Goal: Task Accomplishment & Management: Complete application form

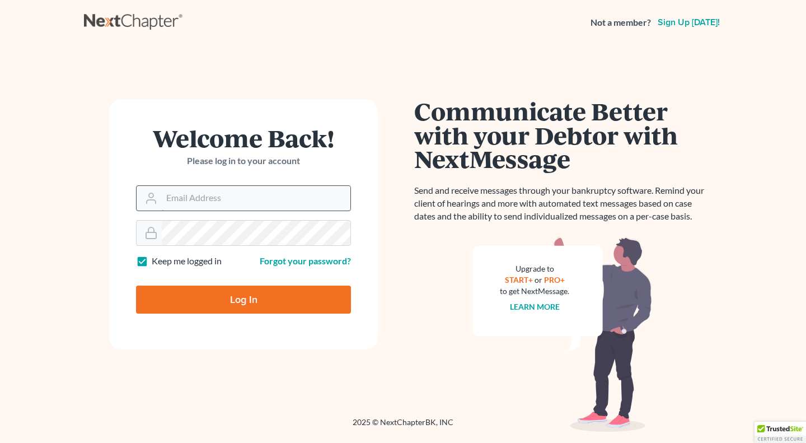
click at [205, 202] on input "Email Address" at bounding box center [256, 198] width 189 height 25
type input "[EMAIL_ADDRESS][DOMAIN_NAME]"
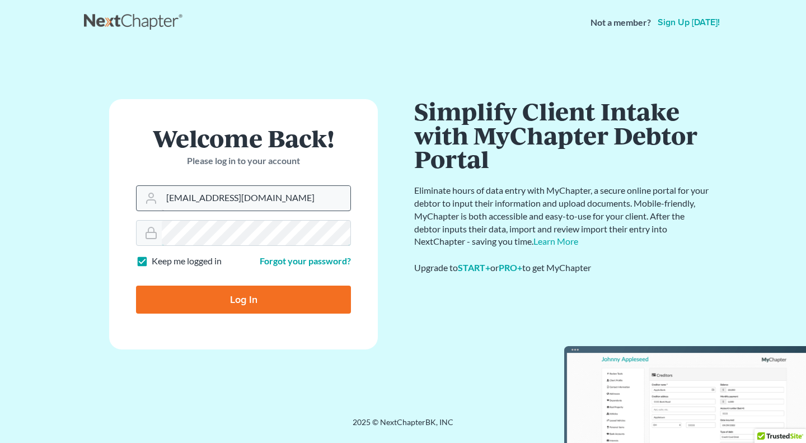
click at [136, 285] on input "Log In" at bounding box center [243, 299] width 215 height 28
type input "Thinking..."
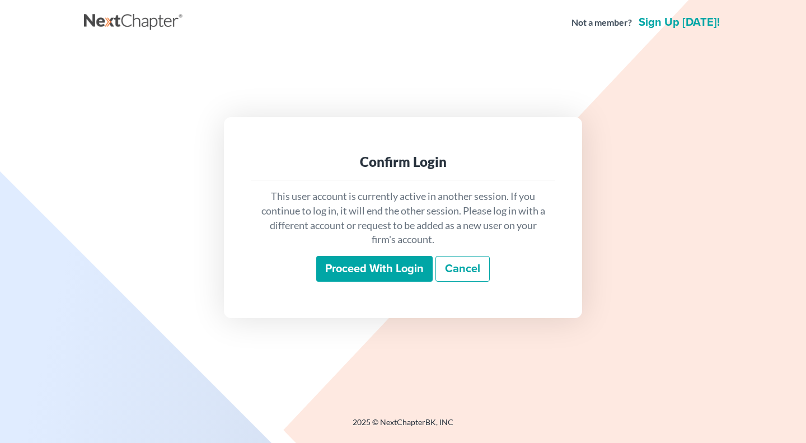
click at [347, 269] on input "Proceed with login" at bounding box center [374, 269] width 116 height 26
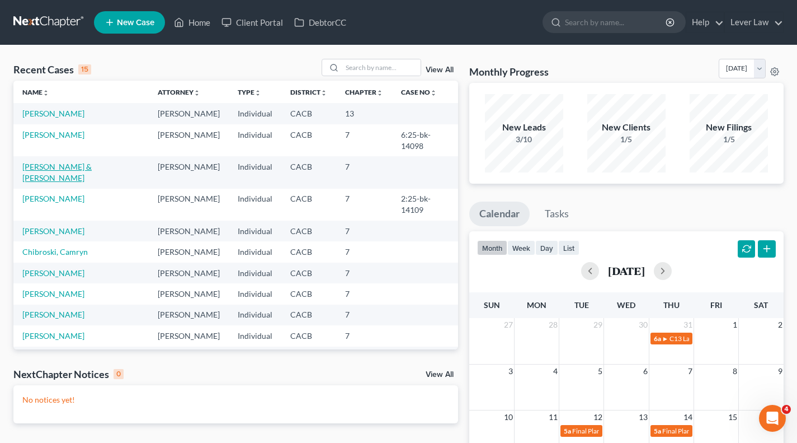
click at [92, 162] on link "Ray, Victoria & Shymbaliou, Piotr" at bounding box center [56, 172] width 69 height 21
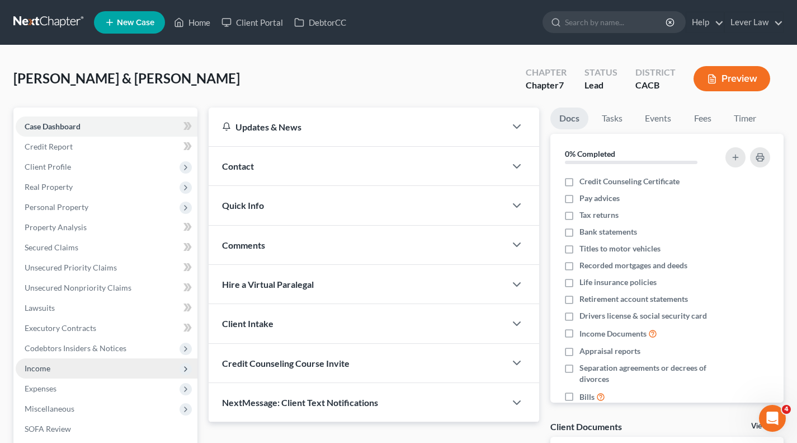
click at [58, 361] on span "Income" at bounding box center [107, 368] width 182 height 20
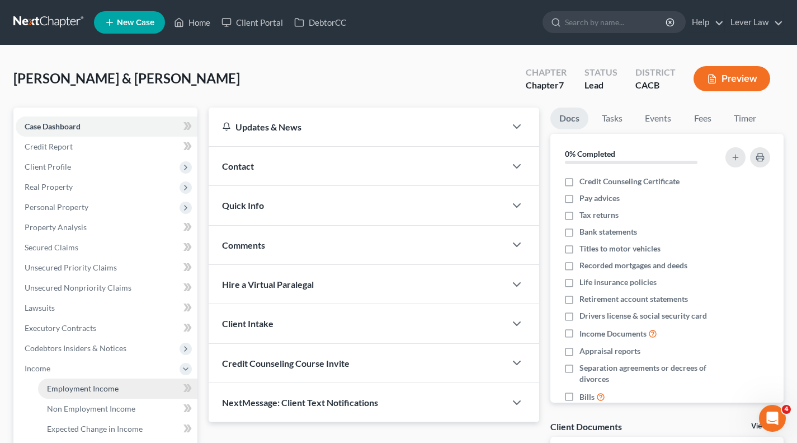
click at [71, 384] on span "Employment Income" at bounding box center [83, 388] width 72 height 10
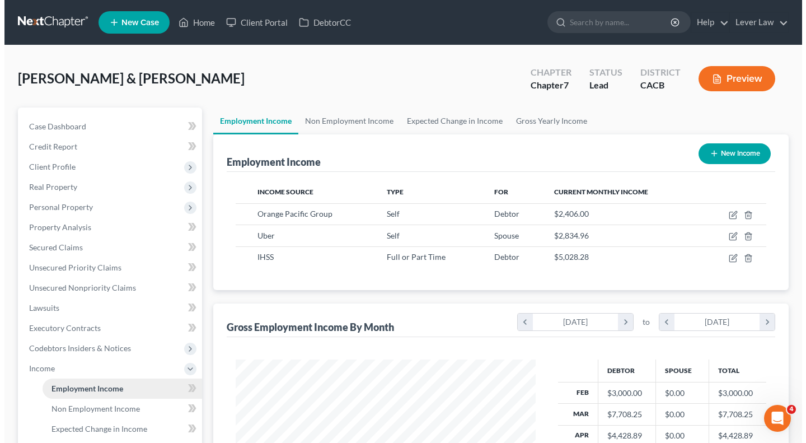
scroll to position [200, 322]
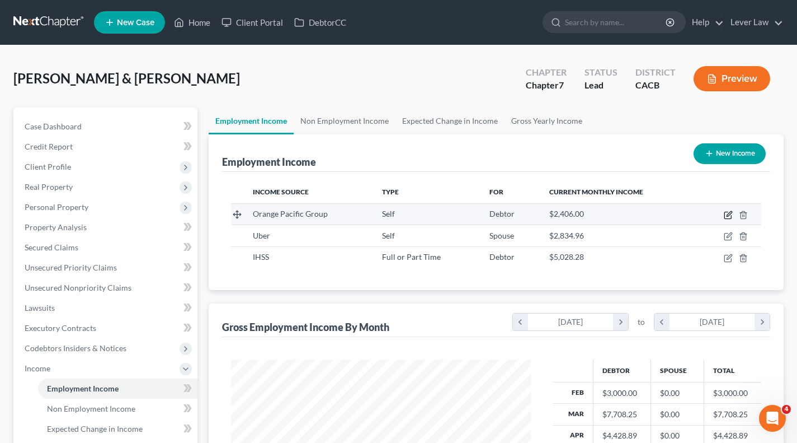
click at [730, 217] on icon "button" at bounding box center [728, 214] width 9 height 9
select select "1"
select select "4"
select select "0"
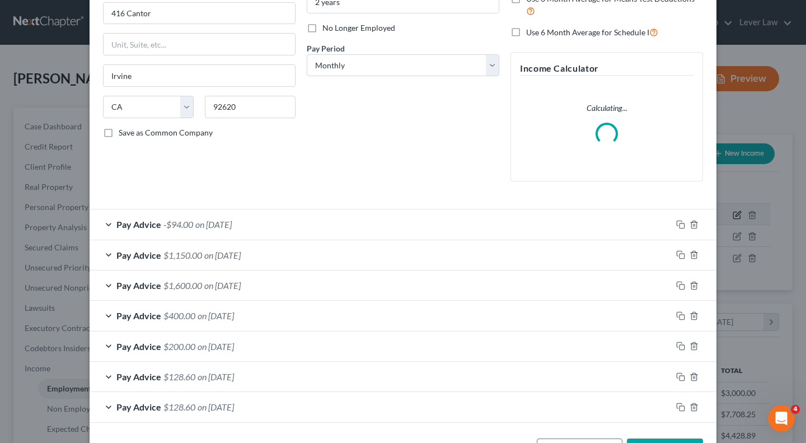
scroll to position [176, 0]
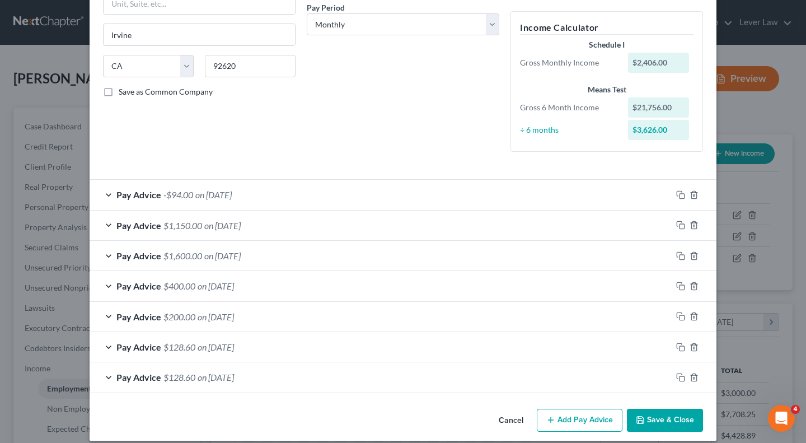
click at [512, 372] on div "Pay Advice $128.60 on 02/25/2025" at bounding box center [381, 377] width 582 height 30
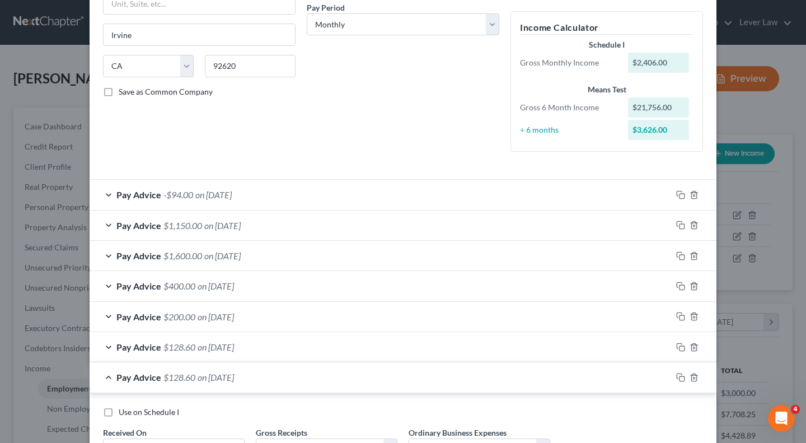
scroll to position [273, 0]
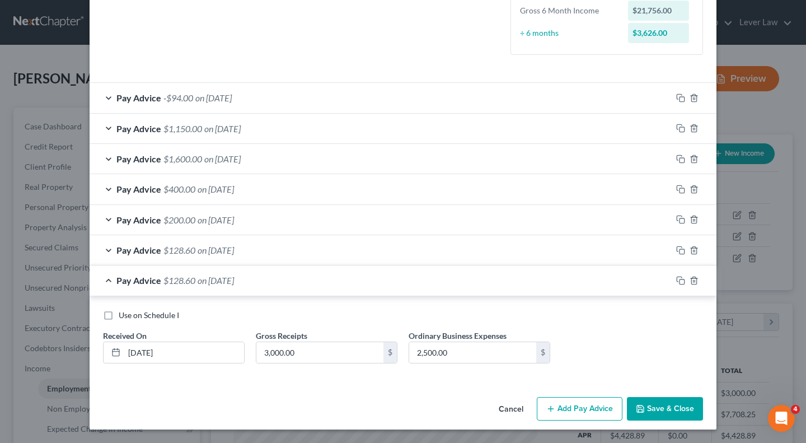
drag, startPoint x: 451, startPoint y: 271, endPoint x: 457, endPoint y: 247, distance: 25.0
click at [457, 247] on div "Pay Advice -$94.00 on 07/25/2025 Use on Schedule I Received On * 07/25/2025 Gro…" at bounding box center [403, 231] width 627 height 299
click at [457, 247] on div "Pay Advice $128.60 on 03/25/2025" at bounding box center [381, 250] width 582 height 30
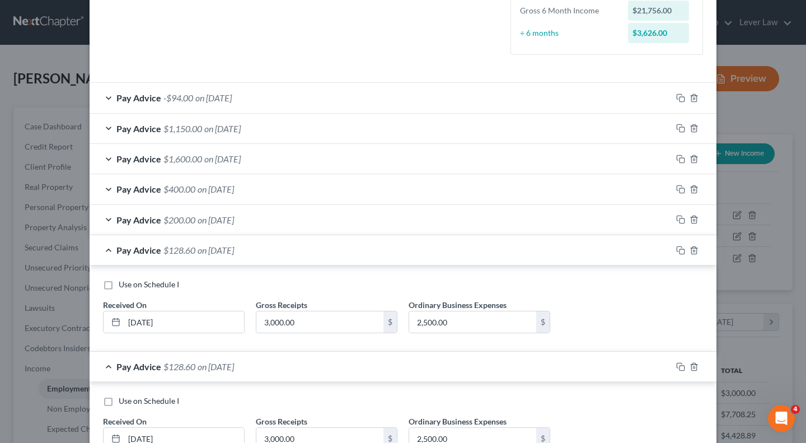
click at [439, 216] on div "Pay Advice $200.00 on 05/23/2025" at bounding box center [381, 220] width 582 height 30
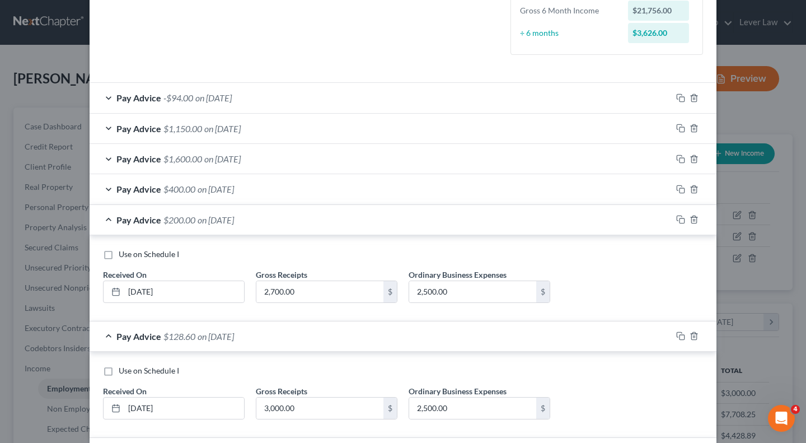
click at [428, 188] on div "Pay Advice $400.00 on 06/11/2025" at bounding box center [381, 189] width 582 height 30
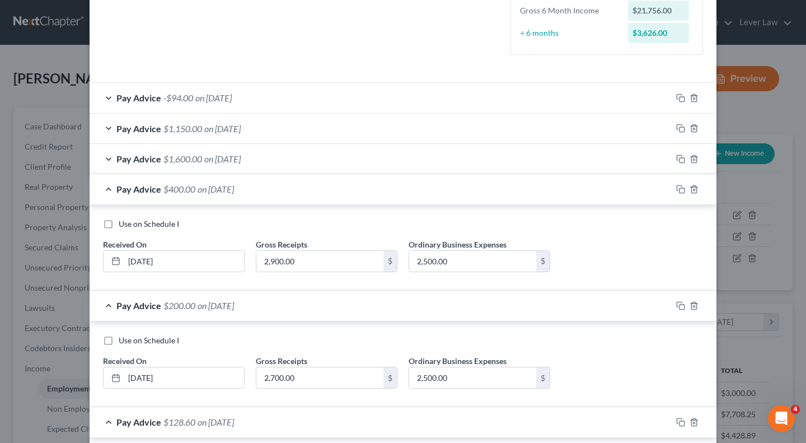
click at [398, 159] on div "Pay Advice $1,600.00 on 06/24/2025" at bounding box center [381, 159] width 582 height 30
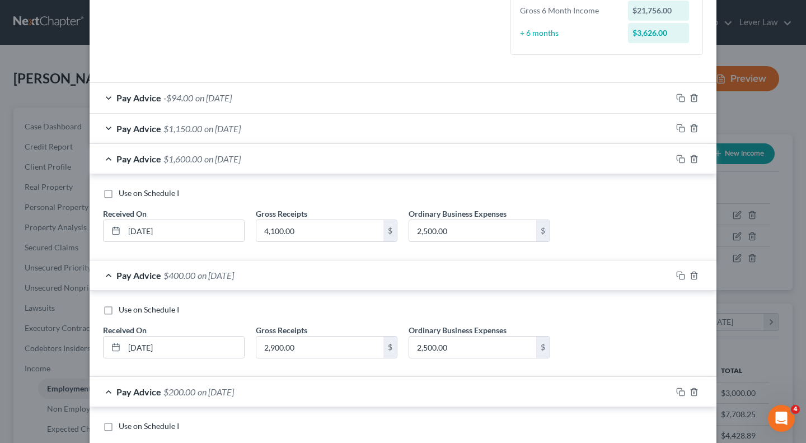
click at [396, 125] on div "Pay Advice $1,150.00 on 07/09/2025" at bounding box center [381, 129] width 582 height 30
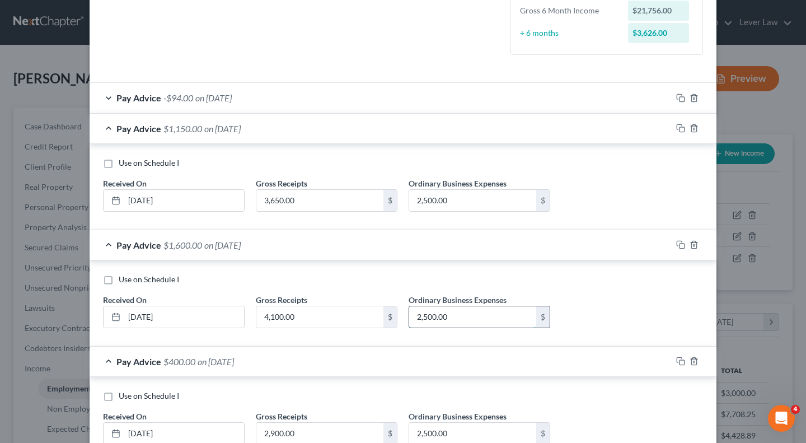
click at [458, 315] on input "2,500.00" at bounding box center [472, 316] width 127 height 21
type input "1"
click at [406, 100] on div "Pay Advice -$94.00 on 07/25/2025" at bounding box center [381, 98] width 582 height 30
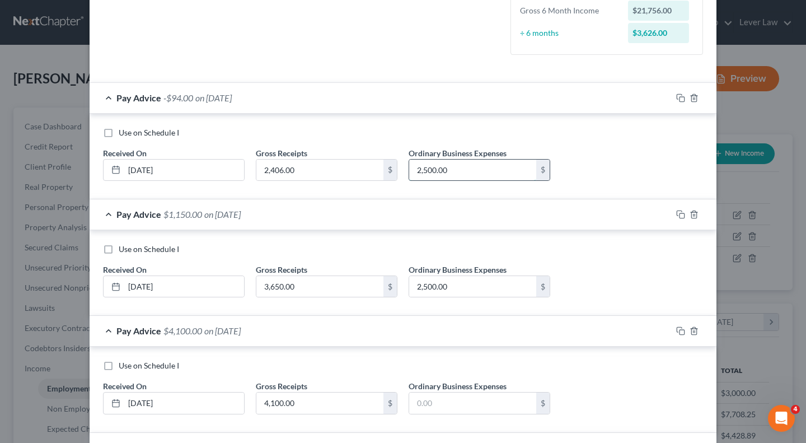
click at [458, 173] on input "2,500.00" at bounding box center [472, 169] width 127 height 21
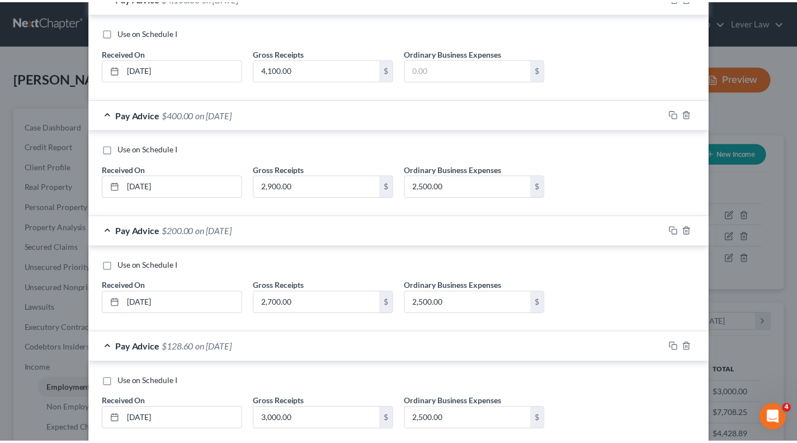
scroll to position [789, 0]
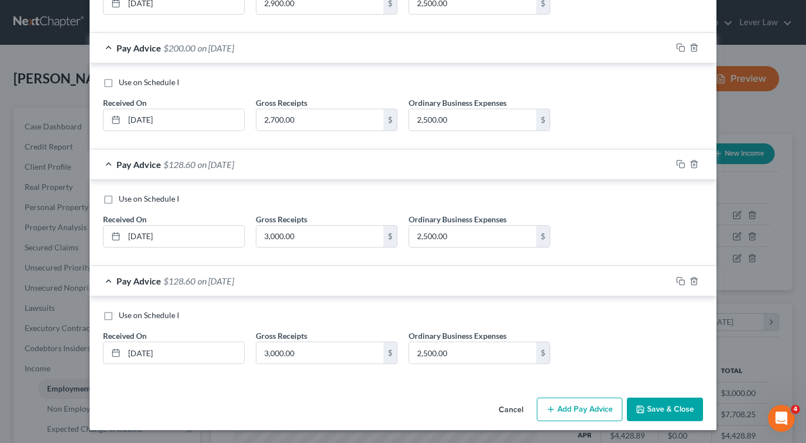
click at [655, 410] on button "Save & Close" at bounding box center [665, 409] width 76 height 24
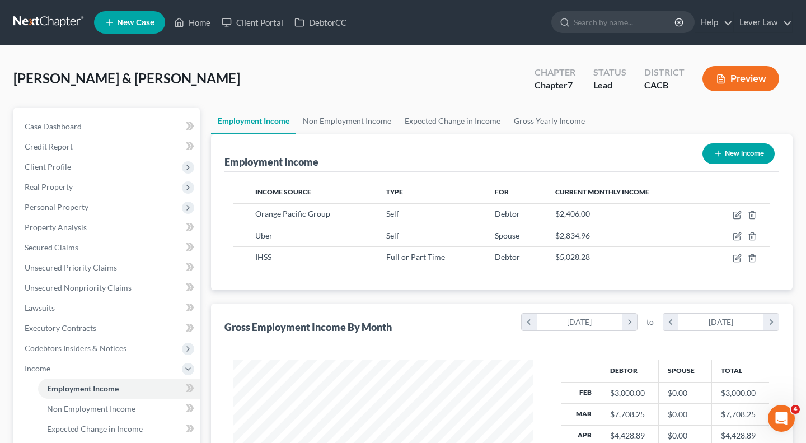
scroll to position [559439, 559317]
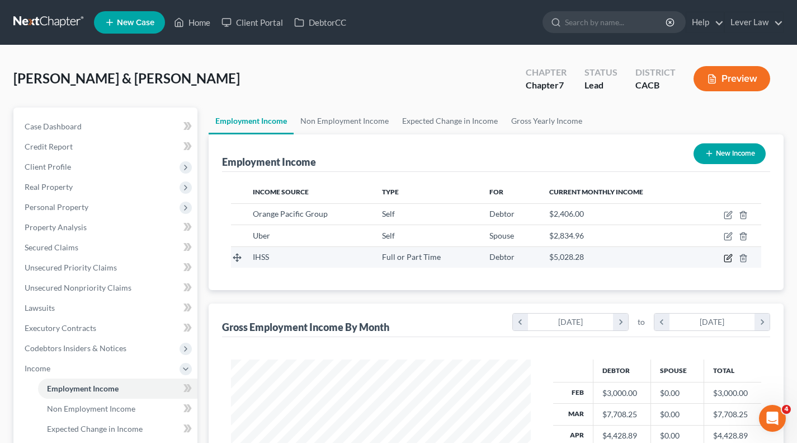
click at [726, 259] on icon "button" at bounding box center [728, 258] width 9 height 9
select select "0"
select select "1"
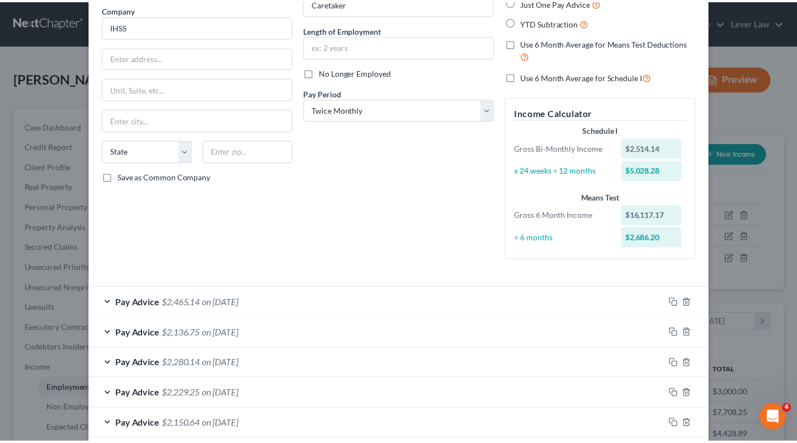
scroll to position [210, 0]
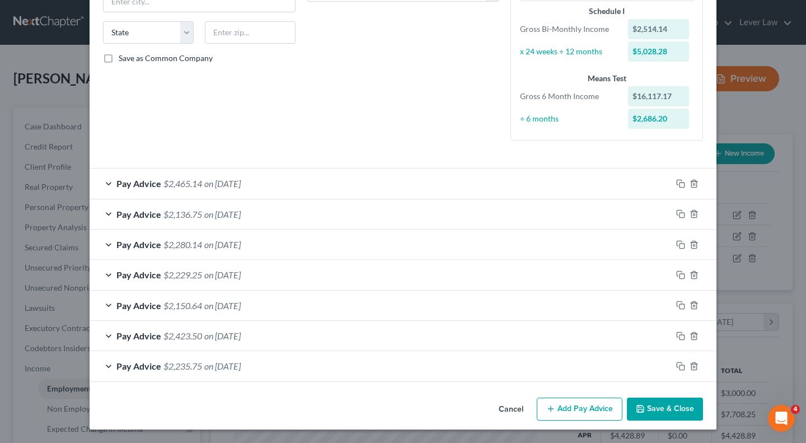
click at [662, 412] on button "Save & Close" at bounding box center [665, 409] width 76 height 24
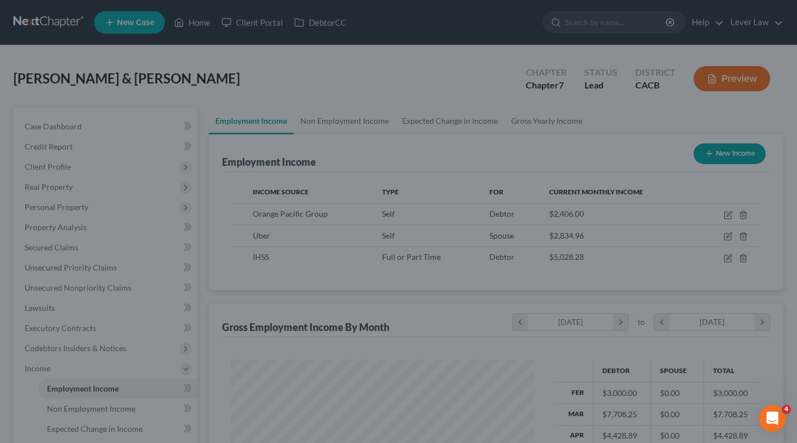
scroll to position [559439, 559317]
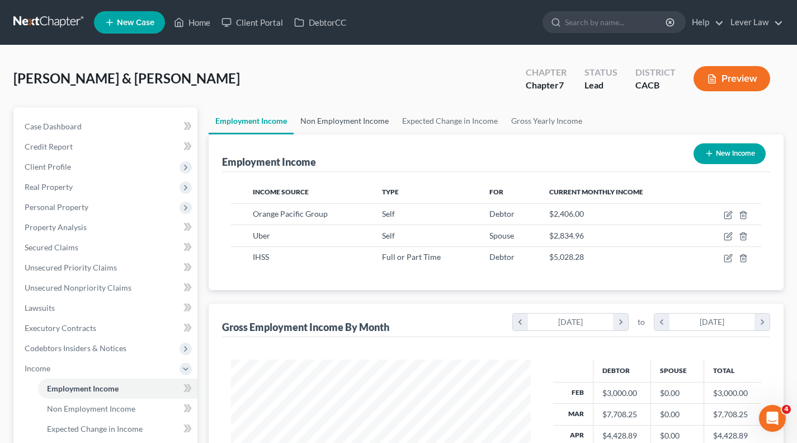
click at [363, 114] on link "Non Employment Income" at bounding box center [345, 120] width 102 height 27
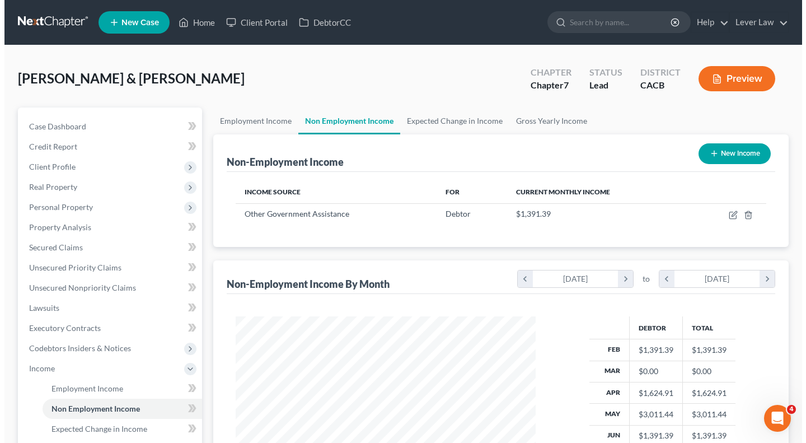
scroll to position [200, 322]
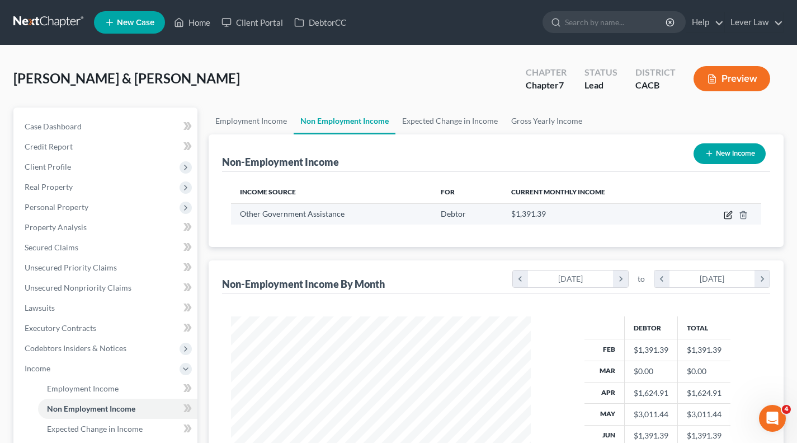
click at [730, 217] on icon "button" at bounding box center [728, 214] width 9 height 9
select select "5"
select select "0"
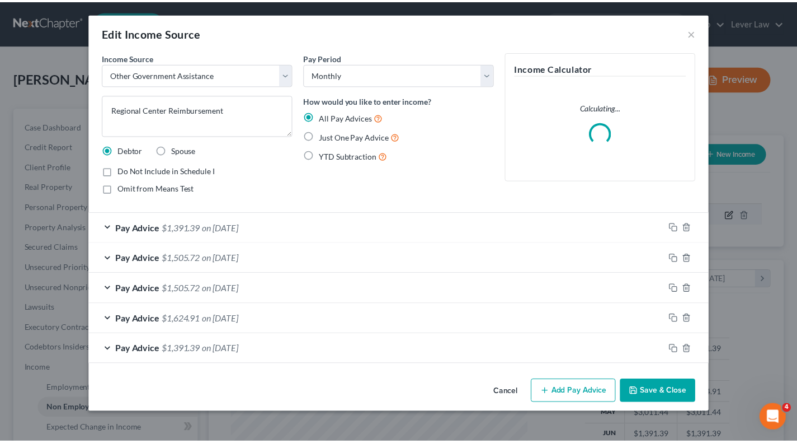
scroll to position [200, 326]
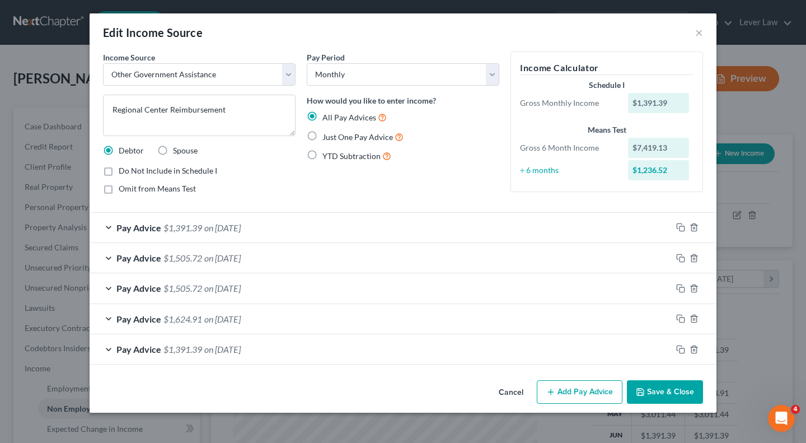
click at [656, 401] on button "Save & Close" at bounding box center [665, 392] width 76 height 24
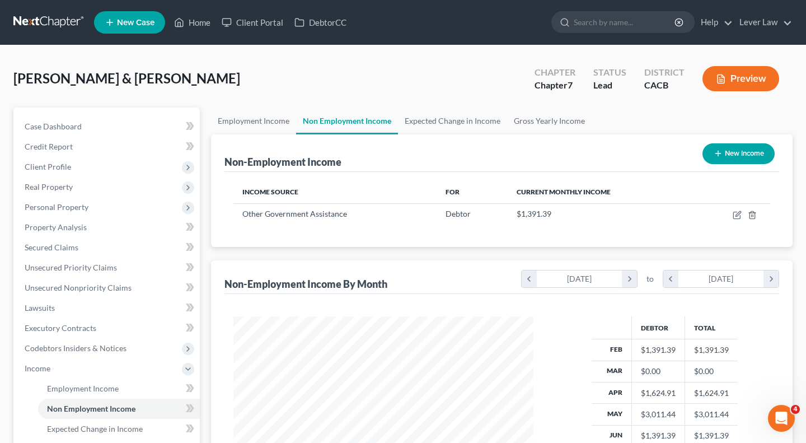
scroll to position [559439, 559317]
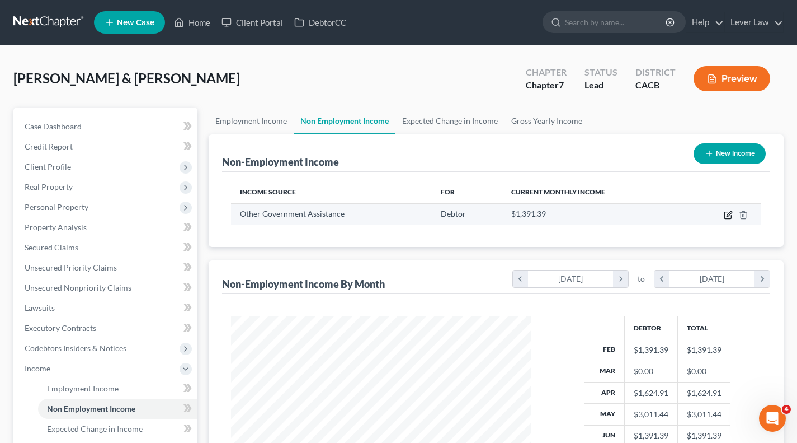
click at [731, 215] on icon "button" at bounding box center [728, 215] width 7 height 7
select select "5"
select select "0"
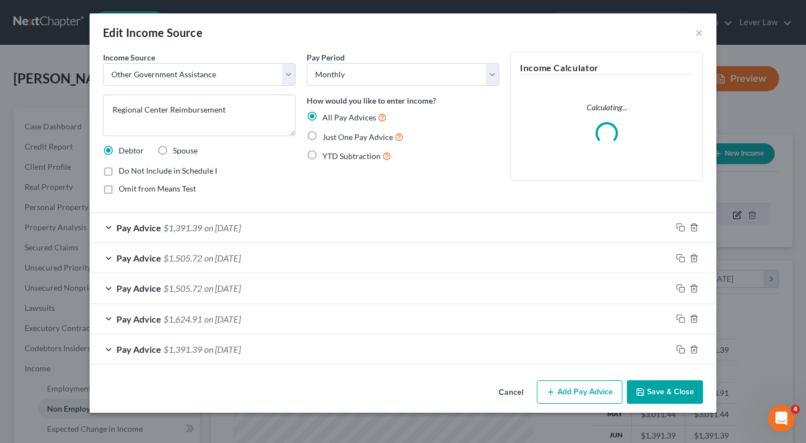
scroll to position [200, 326]
click at [571, 395] on button "Add Pay Advice" at bounding box center [580, 392] width 86 height 24
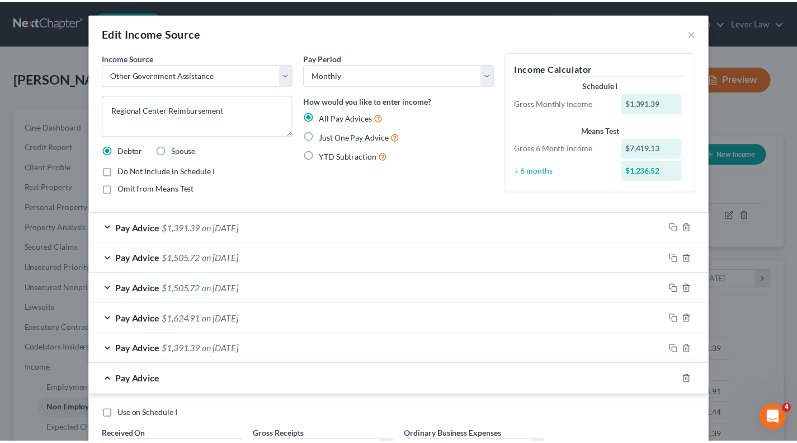
scroll to position [99, 0]
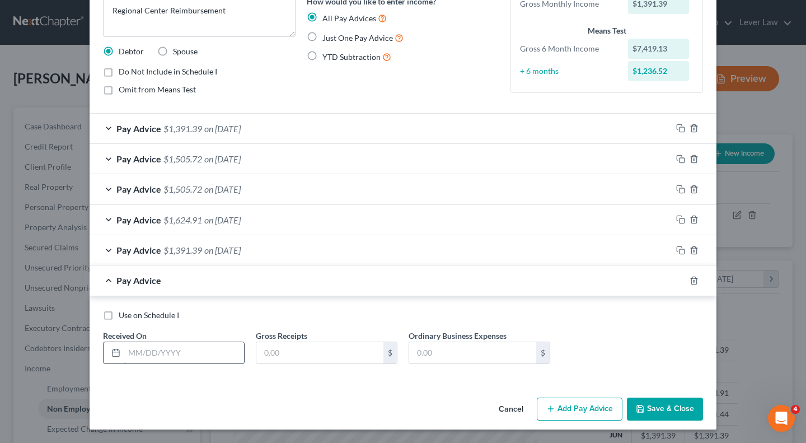
click at [224, 346] on input "text" at bounding box center [184, 352] width 120 height 21
type input "03/13/2025"
click at [297, 355] on input "text" at bounding box center [319, 352] width 127 height 21
type input "1,391.39"
click at [651, 401] on button "Save & Close" at bounding box center [665, 409] width 76 height 24
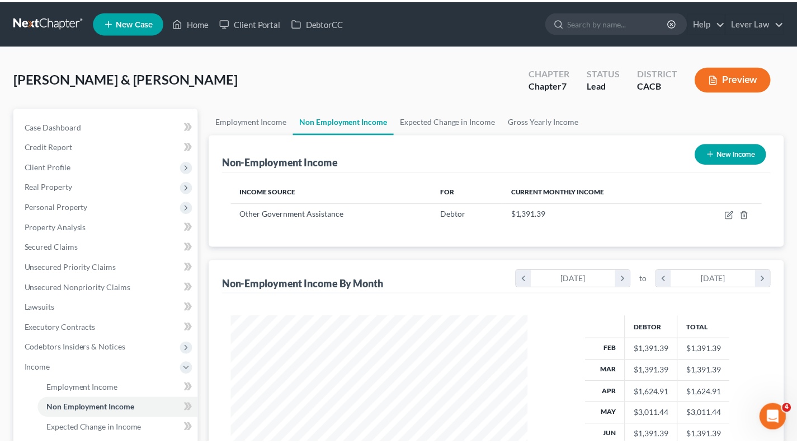
scroll to position [559439, 559317]
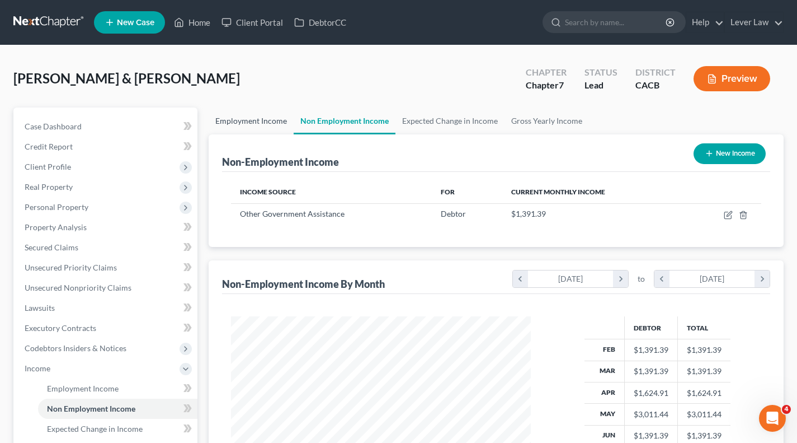
click at [243, 123] on link "Employment Income" at bounding box center [251, 120] width 85 height 27
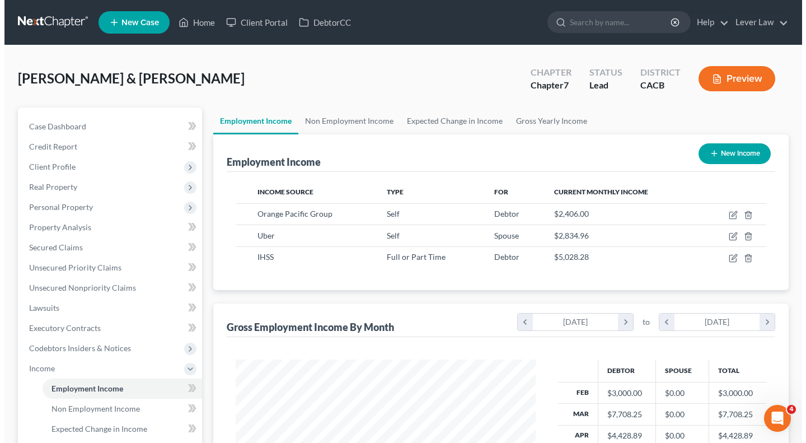
scroll to position [200, 322]
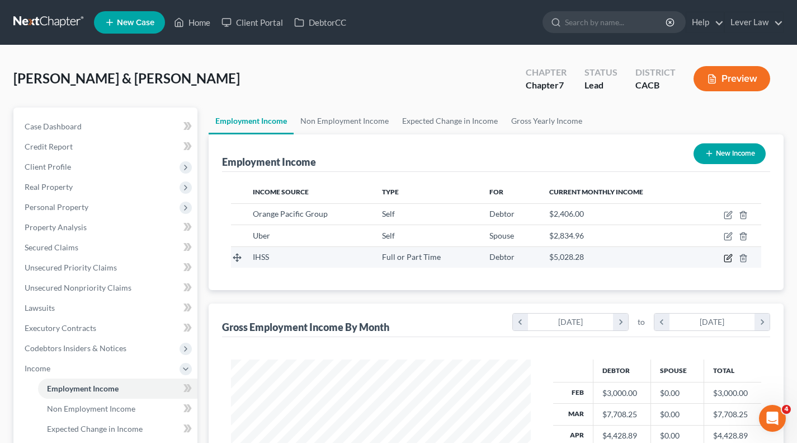
click at [730, 258] on icon "button" at bounding box center [729, 256] width 5 height 5
select select "0"
select select "1"
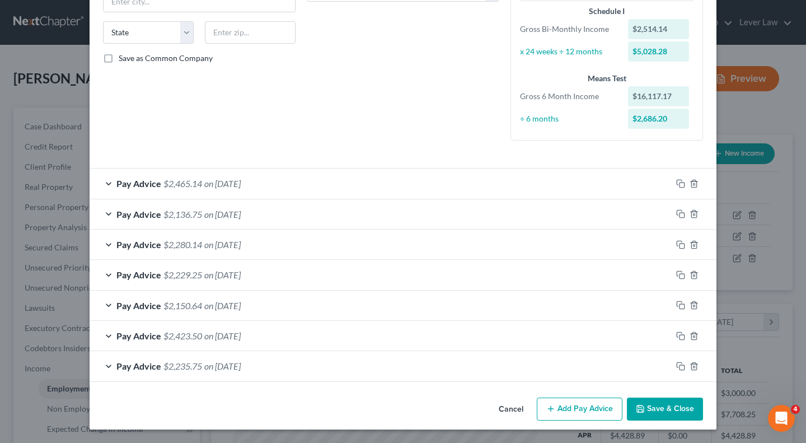
scroll to position [209, 0]
click at [575, 407] on button "Add Pay Advice" at bounding box center [580, 410] width 86 height 24
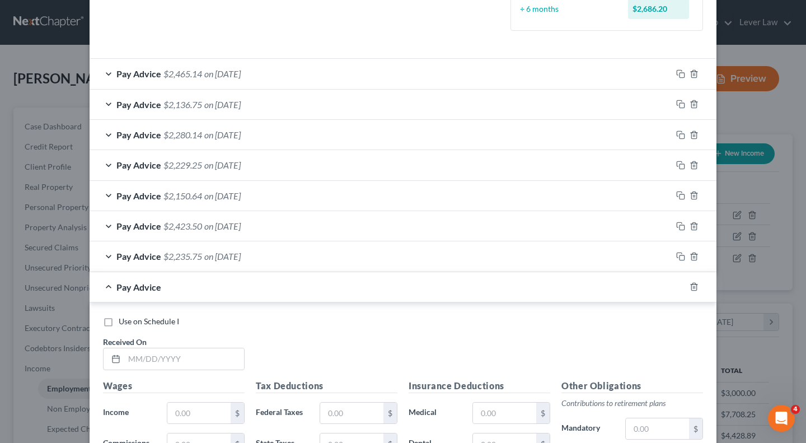
scroll to position [321, 0]
click at [198, 359] on input "text" at bounding box center [184, 357] width 120 height 21
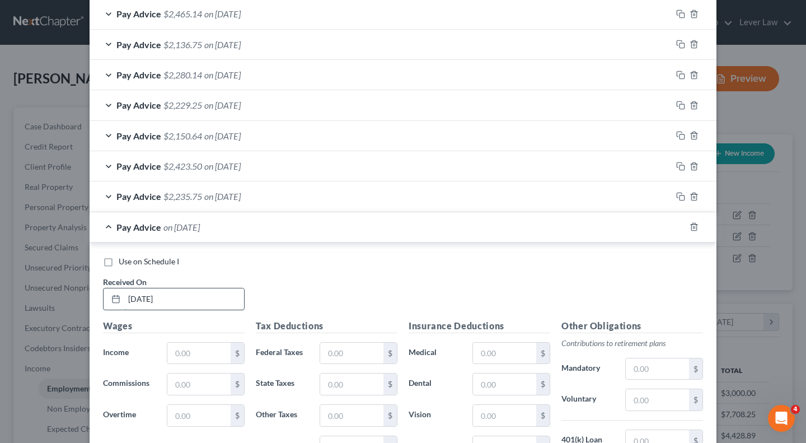
scroll to position [380, 0]
type input "07/09/2025"
click at [198, 359] on input "text" at bounding box center [198, 352] width 63 height 21
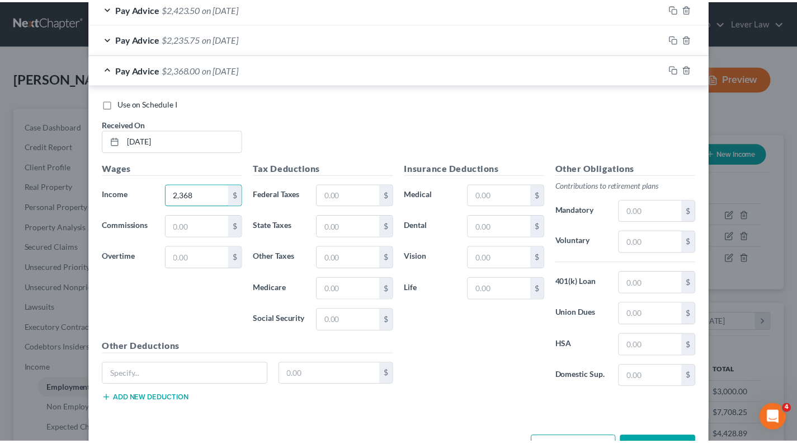
scroll to position [577, 0]
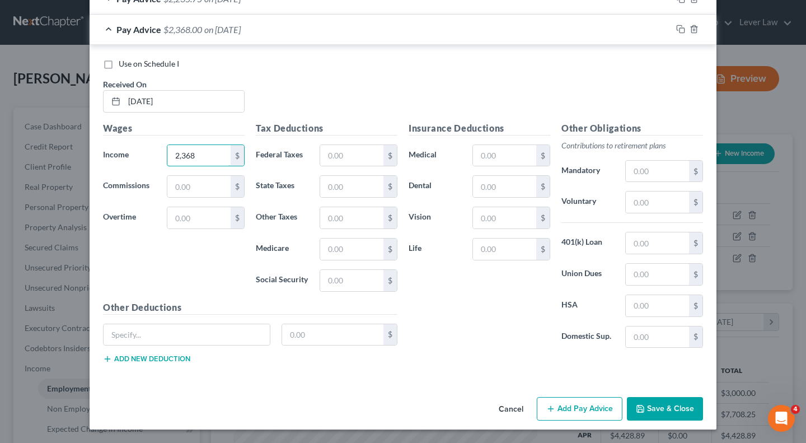
type input "2,368"
click at [656, 402] on button "Save & Close" at bounding box center [665, 409] width 76 height 24
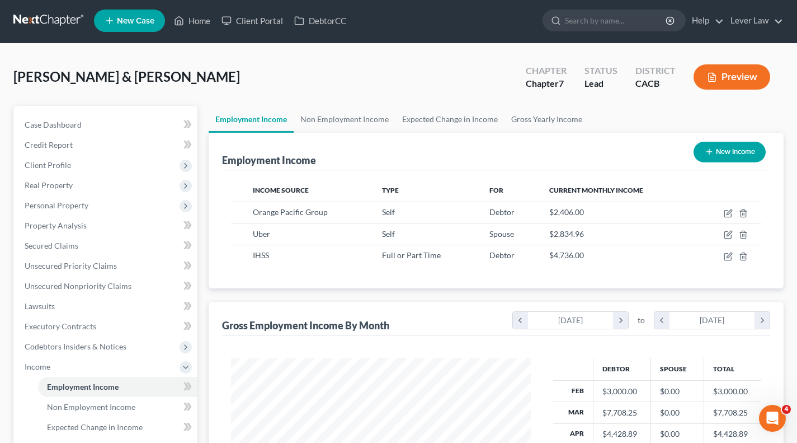
scroll to position [1, 0]
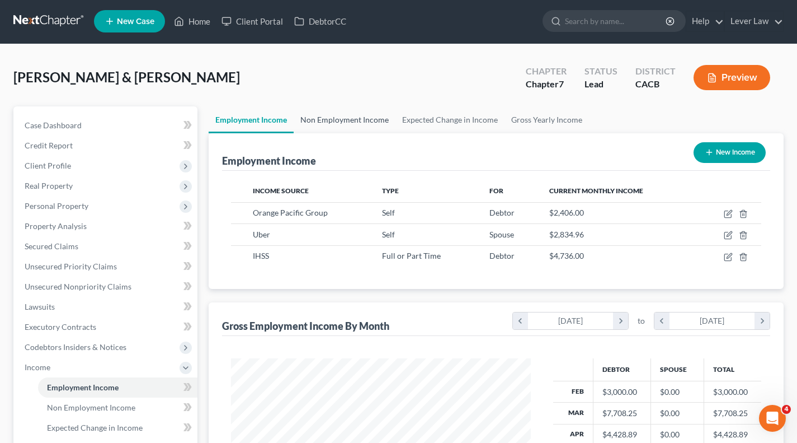
click at [378, 114] on link "Non Employment Income" at bounding box center [345, 119] width 102 height 27
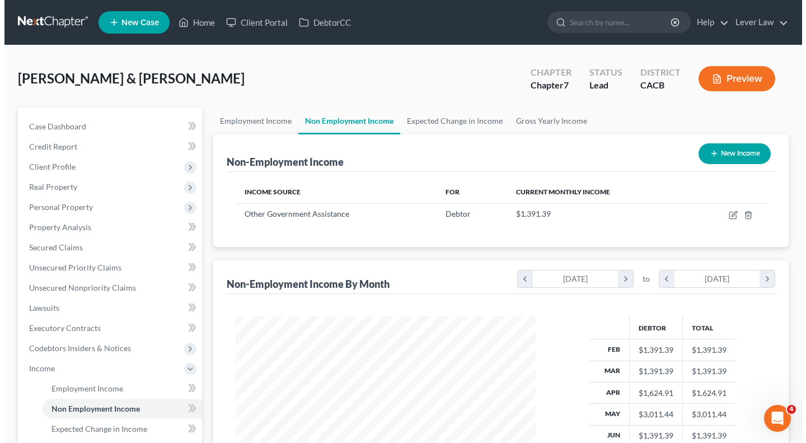
scroll to position [200, 322]
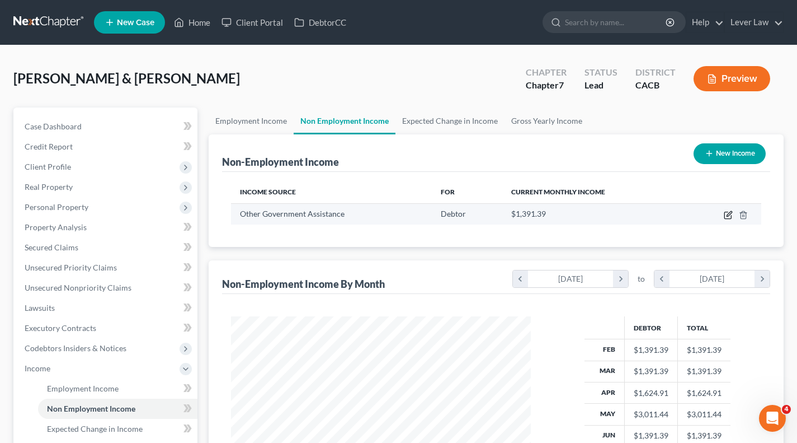
click at [730, 217] on icon "button" at bounding box center [728, 214] width 9 height 9
select select "5"
select select "0"
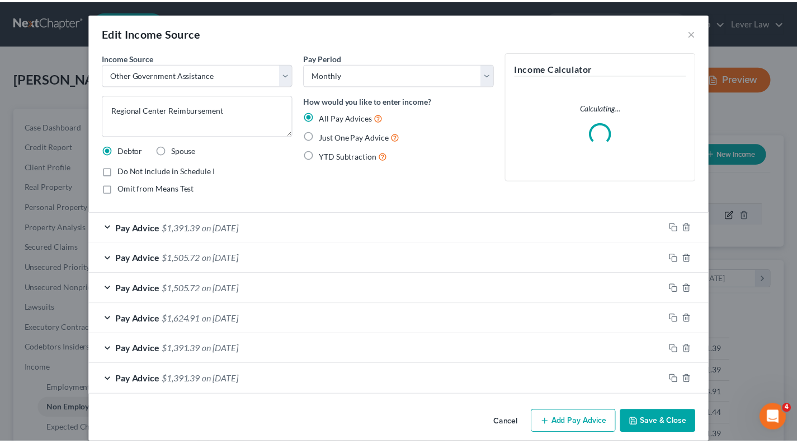
scroll to position [200, 326]
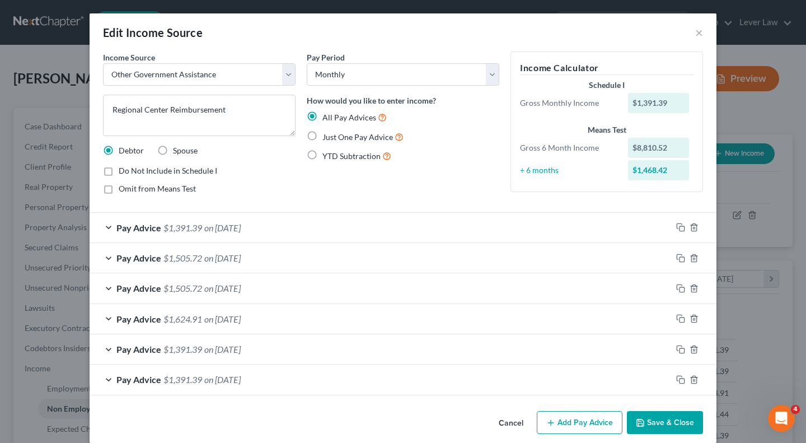
click at [682, 419] on button "Save & Close" at bounding box center [665, 423] width 76 height 24
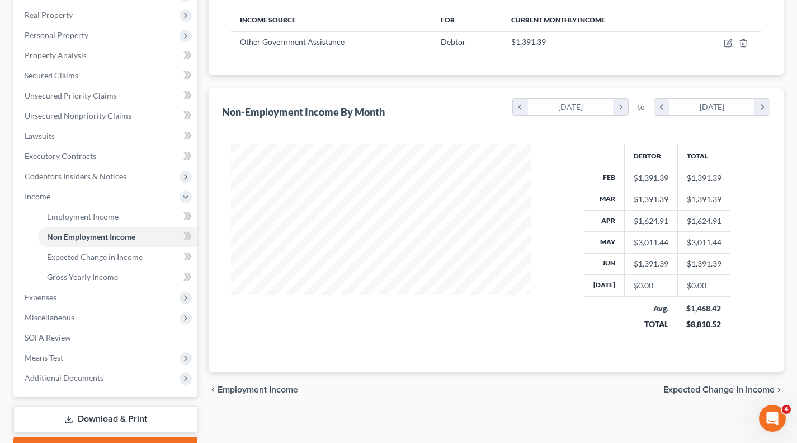
scroll to position [172, 0]
click at [64, 359] on span "Means Test" at bounding box center [107, 357] width 182 height 20
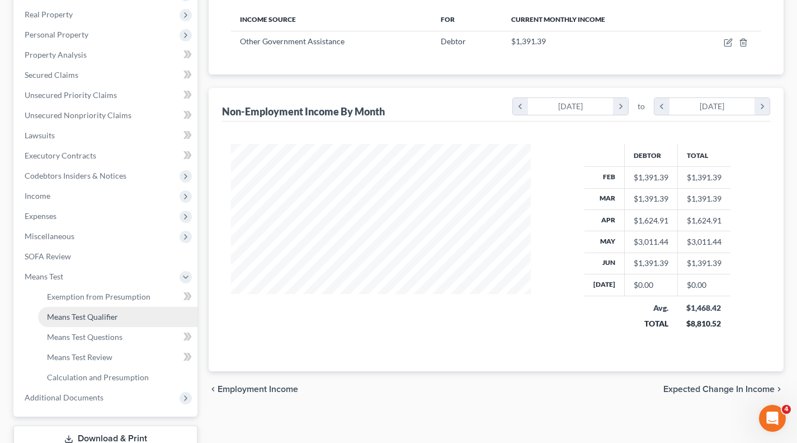
click at [107, 318] on span "Means Test Qualifier" at bounding box center [82, 317] width 71 height 10
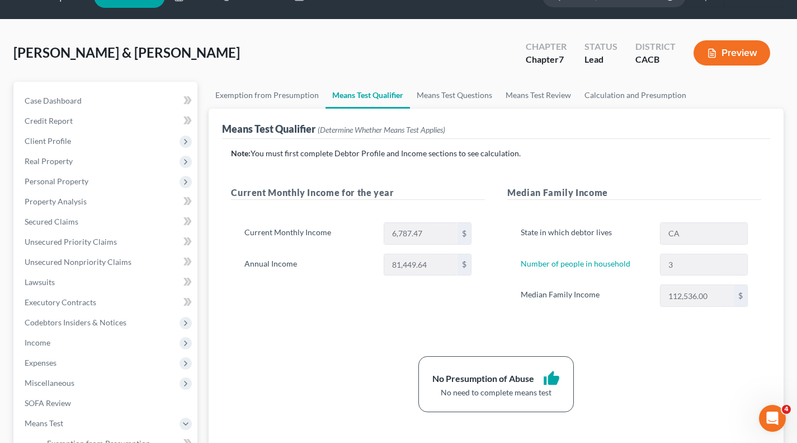
scroll to position [28, 0]
